Goal: Navigation & Orientation: Find specific page/section

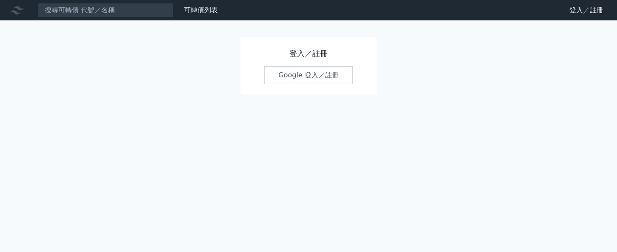
click at [293, 77] on link "Google 登入／註冊" at bounding box center [308, 75] width 89 height 18
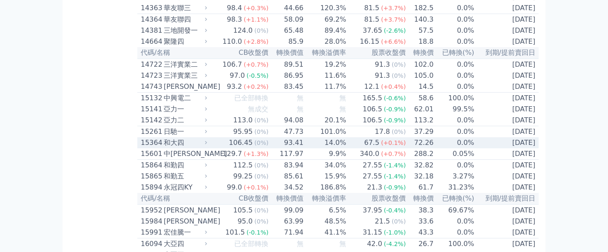
scroll to position [170, 0]
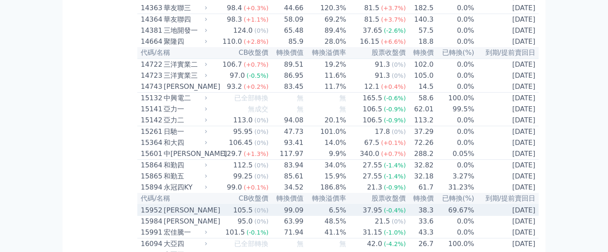
click at [393, 214] on span "(-0.4%)" at bounding box center [395, 210] width 22 height 7
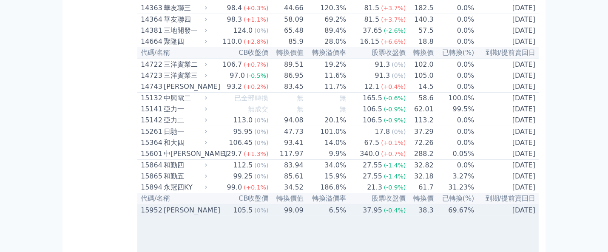
scroll to position [340, 0]
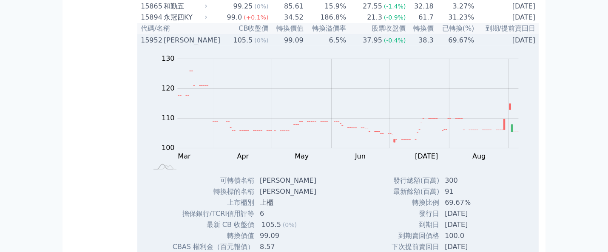
click at [163, 46] on div "15952 川寶二" at bounding box center [172, 40] width 63 height 10
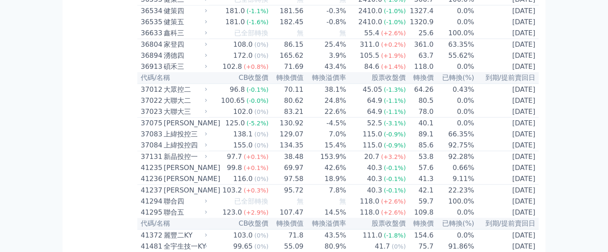
scroll to position [2099, 0]
